Goal: Task Accomplishment & Management: Use online tool/utility

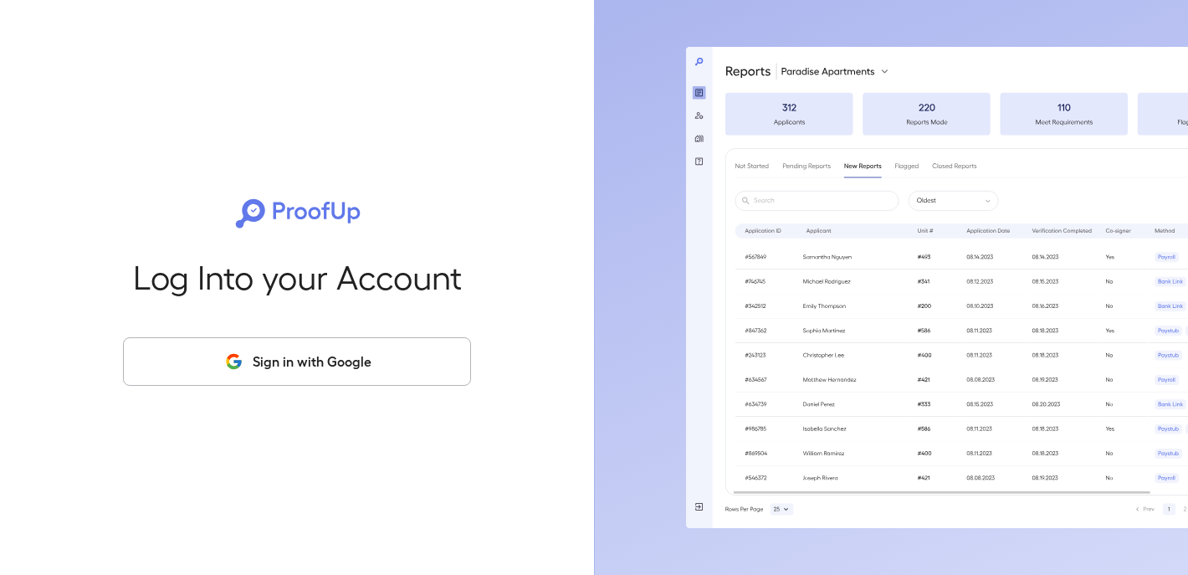
click at [341, 357] on button "Sign in with Google" at bounding box center [297, 361] width 348 height 49
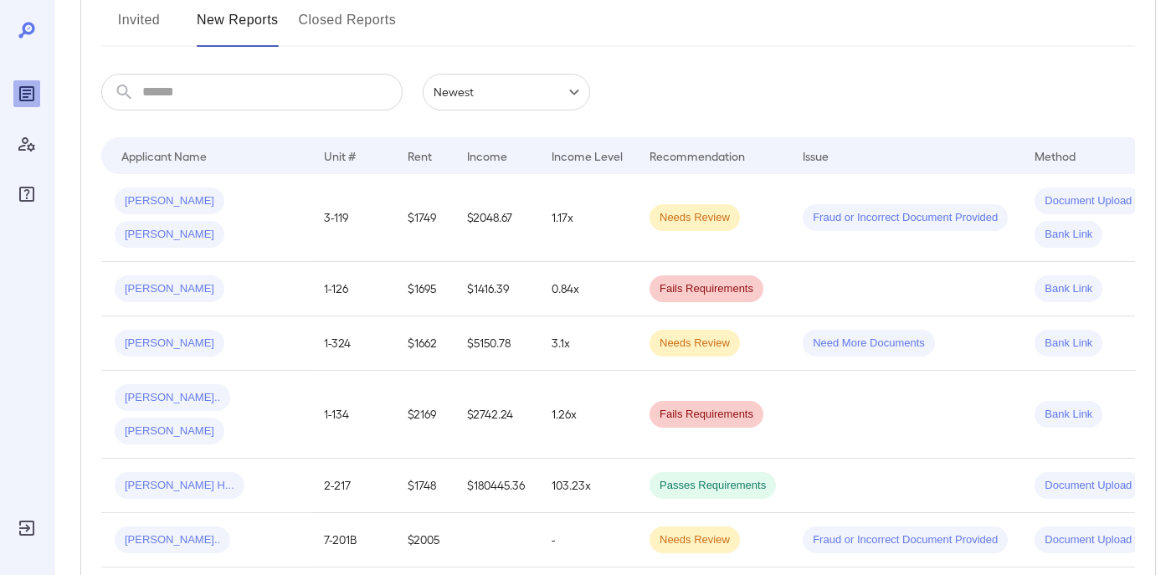
scroll to position [242, 0]
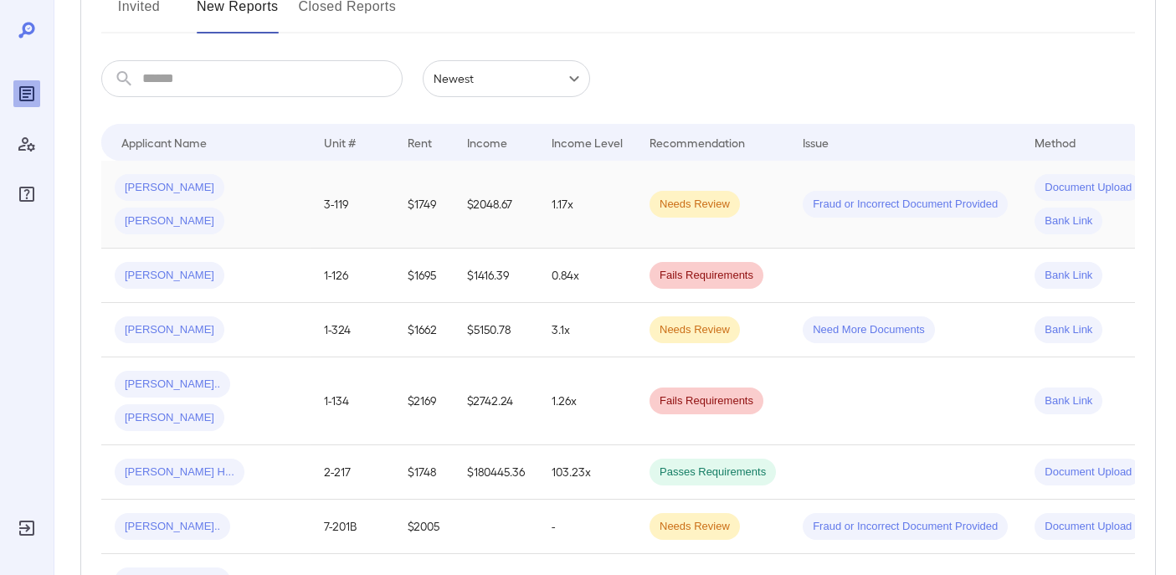
click at [224, 213] on span "luis a..." at bounding box center [170, 221] width 110 height 16
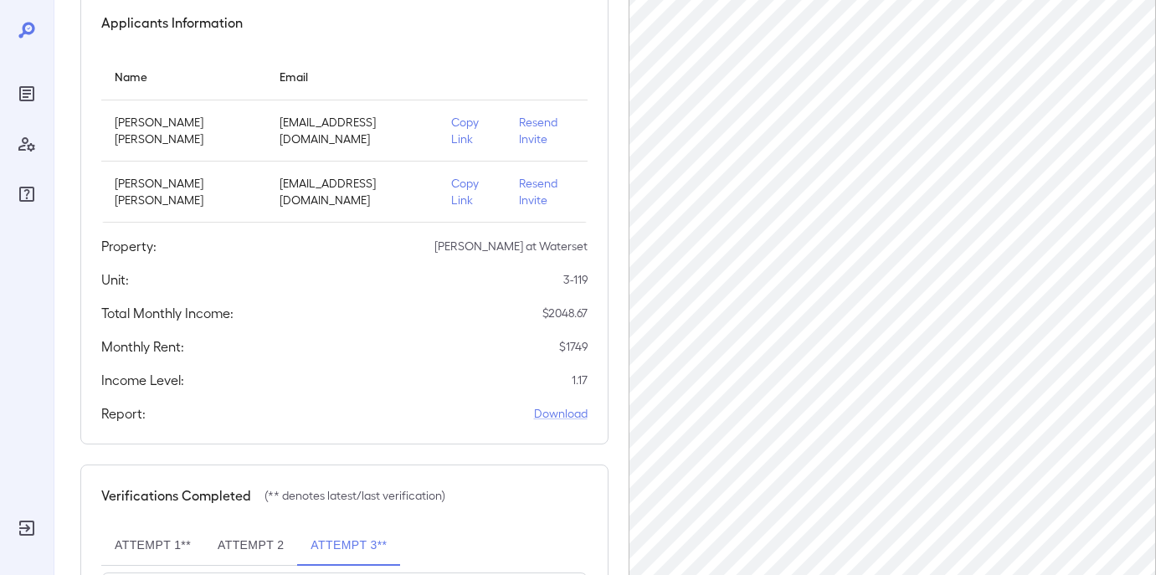
scroll to position [159, 0]
click at [451, 194] on p "Copy Link" at bounding box center [471, 191] width 41 height 33
